Goal: Information Seeking & Learning: Learn about a topic

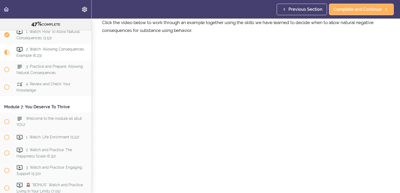
scroll to position [34, 0]
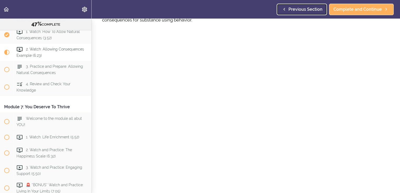
click at [307, 11] on span "Previous Section" at bounding box center [305, 9] width 34 height 6
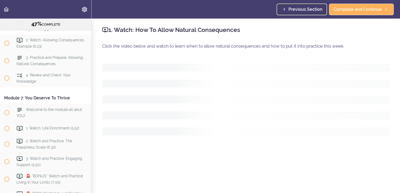
scroll to position [654, 0]
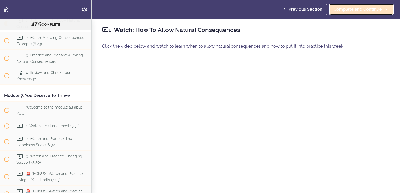
click at [354, 9] on span "Complete and Continue" at bounding box center [357, 9] width 48 height 6
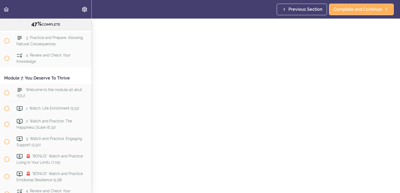
scroll to position [49, 0]
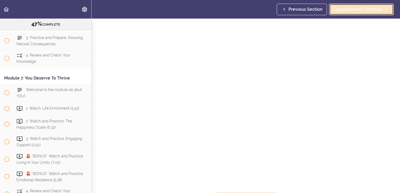
click at [367, 6] on span "Complete and Continue" at bounding box center [357, 9] width 48 height 6
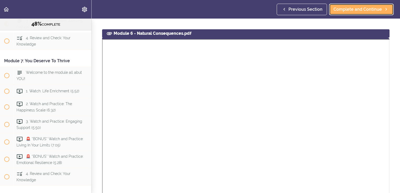
scroll to position [277, 0]
